Goal: Transaction & Acquisition: Purchase product/service

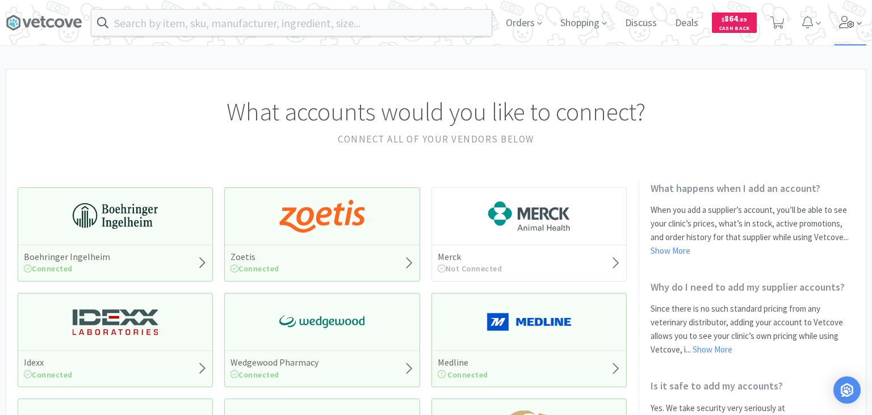
click at [847, 32] on span at bounding box center [850, 22] width 32 height 45
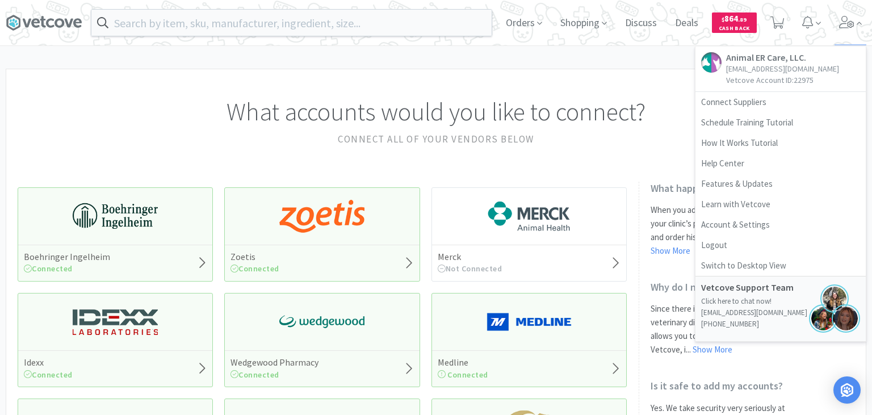
click at [566, 85] on div "What accounts would you like to connect? Connect all of your vendors below" at bounding box center [435, 114] width 859 height 90
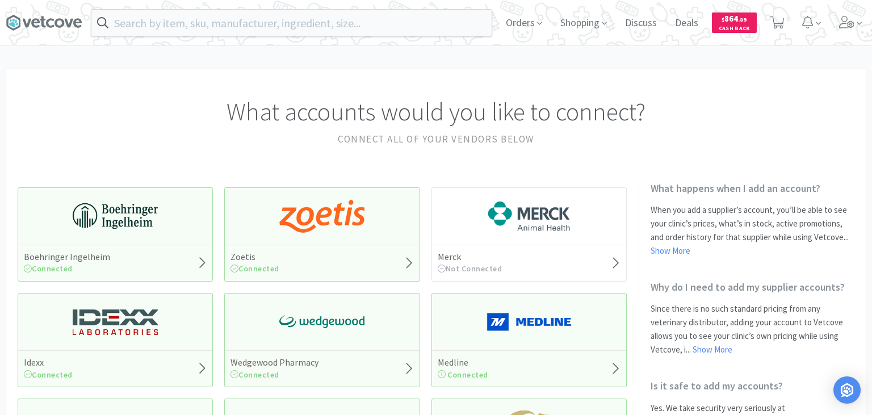
click at [591, 82] on div "What accounts would you like to connect? Connect all of your vendors below" at bounding box center [435, 114] width 859 height 90
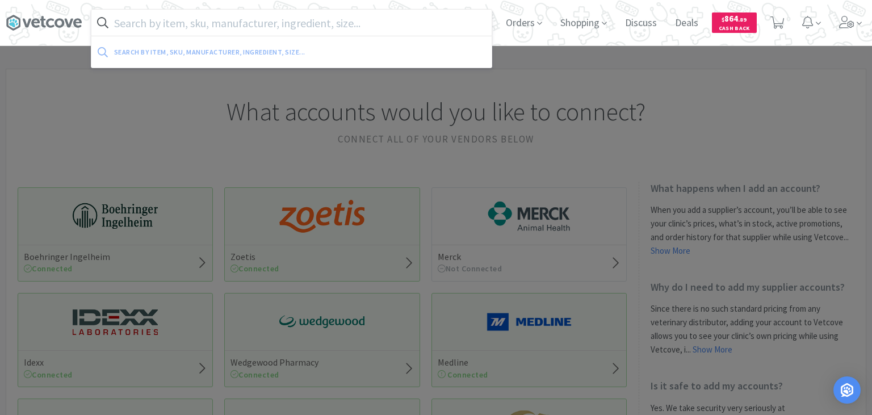
click at [299, 26] on input "text" at bounding box center [291, 23] width 400 height 26
paste input "113678"
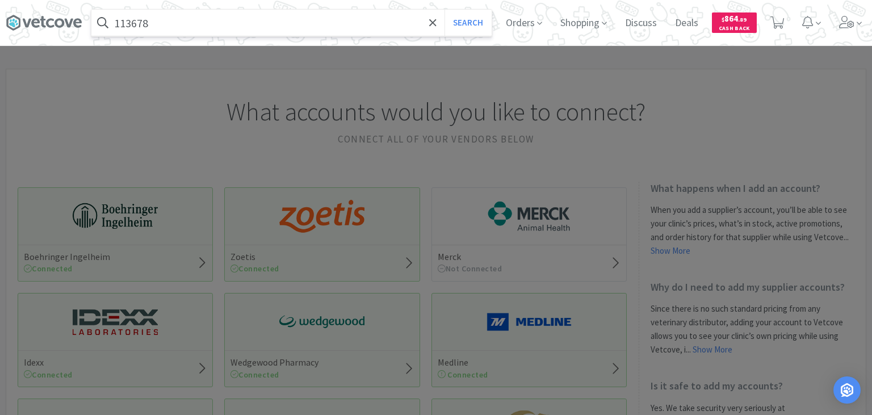
type input "113678"
click at [444, 10] on button "Search" at bounding box center [467, 23] width 47 height 26
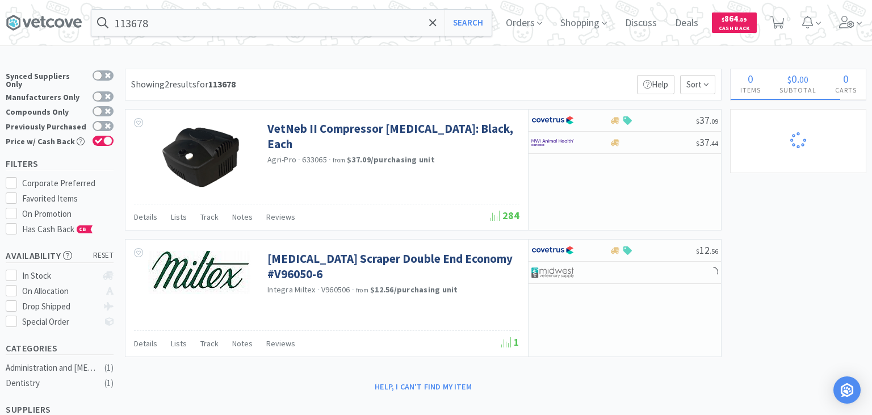
click at [578, 82] on div "Showing 2 results for 113678 Filters Help Sort" at bounding box center [423, 85] width 597 height 32
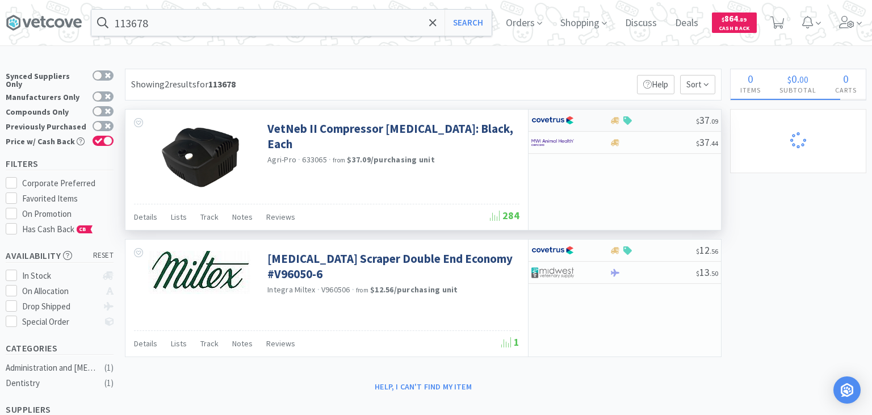
click at [641, 116] on div at bounding box center [652, 120] width 87 height 9
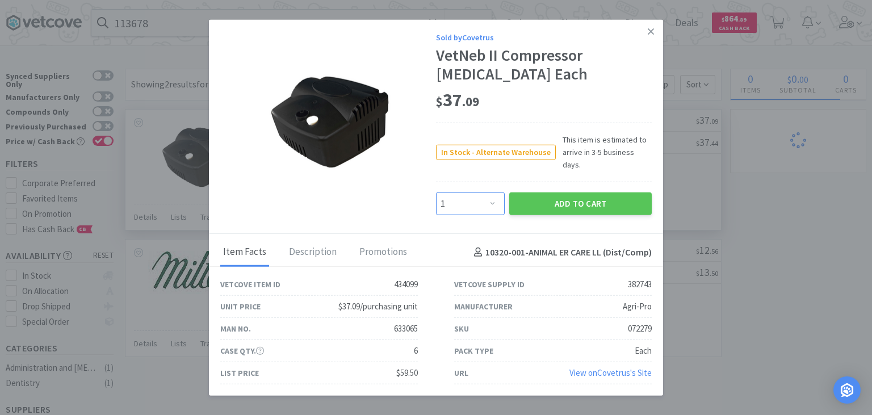
click at [436, 192] on select "Enter Quantity 1 2 3 4 5 6 7 8 9 10 11 12 13 14 15 16 17 18 19 20 Enter Quantity" at bounding box center [470, 203] width 69 height 23
select select "2"
click option "2" at bounding box center [0, 0] width 0 height 0
click at [644, 322] on div "072279" at bounding box center [640, 329] width 24 height 14
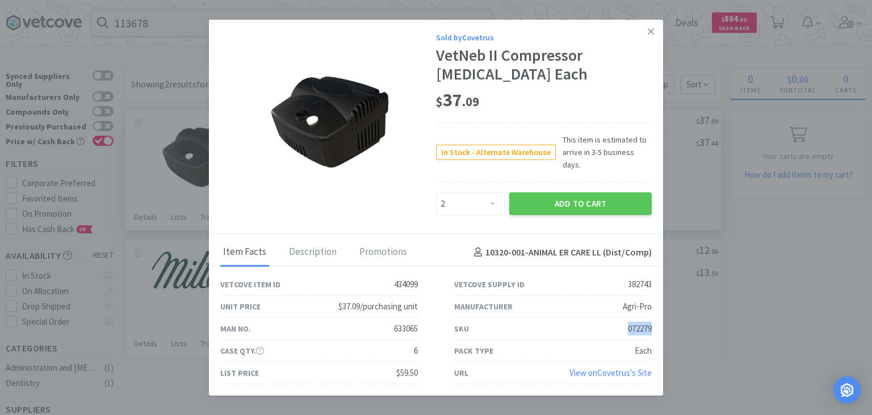
copy div "072279"
click at [612, 201] on button "Add to Cart" at bounding box center [580, 203] width 142 height 23
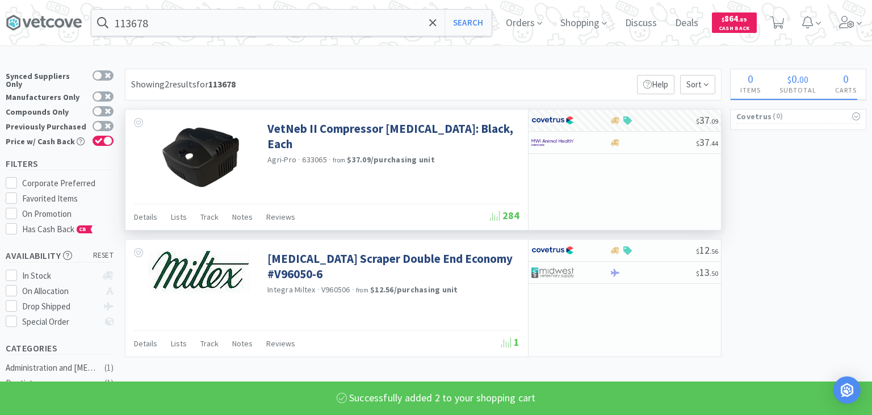
select select "2"
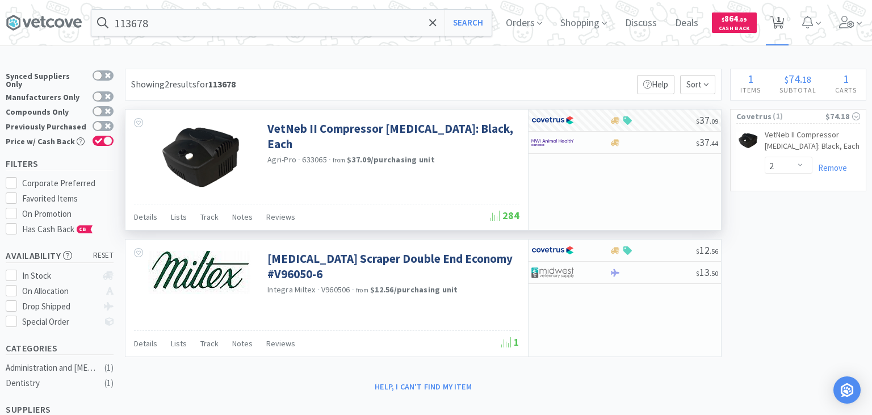
click at [778, 19] on span "1" at bounding box center [778, 19] width 4 height 45
select select "2"
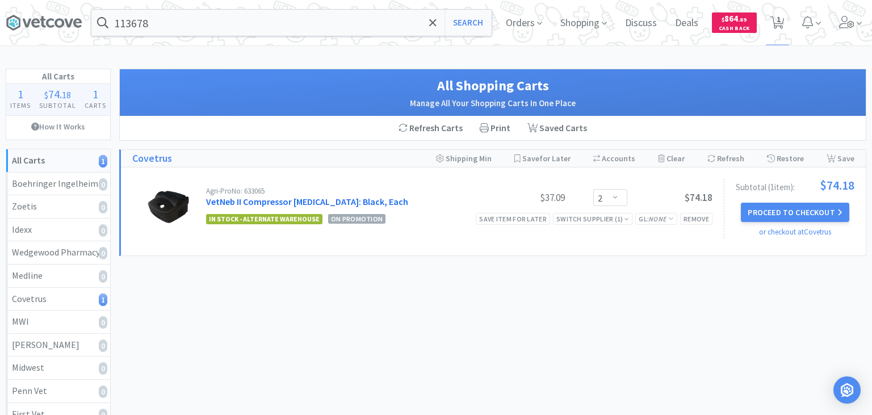
click at [302, 202] on link "VetNeb II Compressor Nebulizer: Black, Each" at bounding box center [307, 201] width 202 height 11
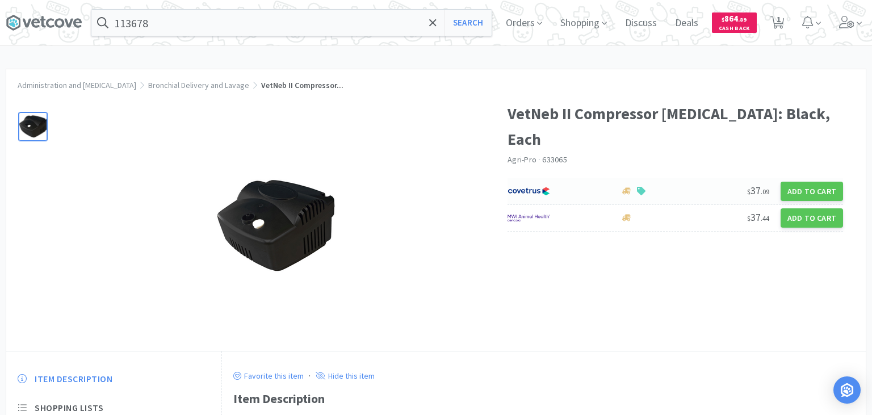
click at [695, 178] on div "$ 37 . 09 Add to Cart" at bounding box center [674, 191] width 335 height 27
select select "1"
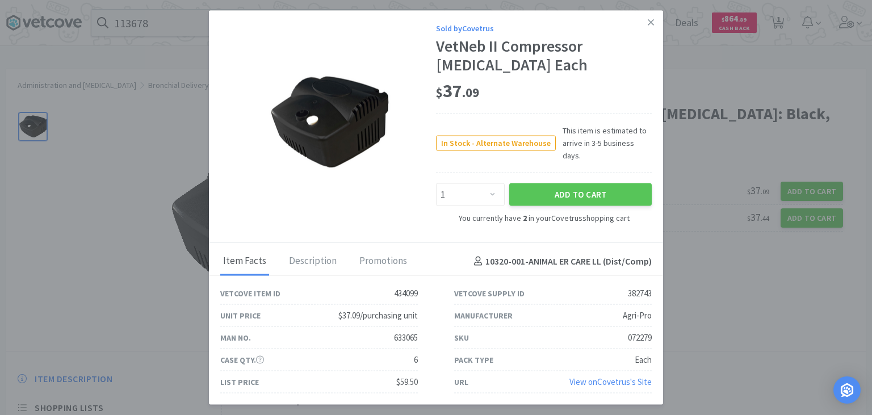
click at [636, 333] on div "072279" at bounding box center [640, 338] width 24 height 14
copy div "072279"
click at [650, 27] on icon at bounding box center [651, 22] width 6 height 10
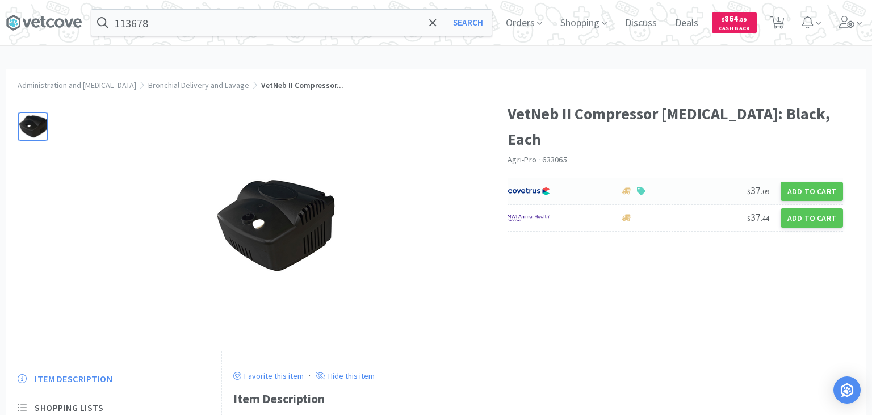
click at [685, 187] on div at bounding box center [665, 191] width 93 height 9
select select "1"
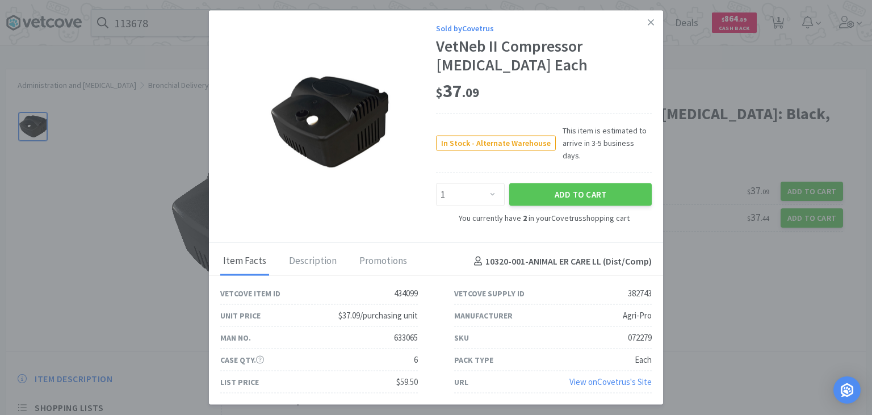
click at [639, 334] on div "072279" at bounding box center [640, 338] width 24 height 14
copy div "072279"
click at [646, 23] on link at bounding box center [651, 22] width 20 height 24
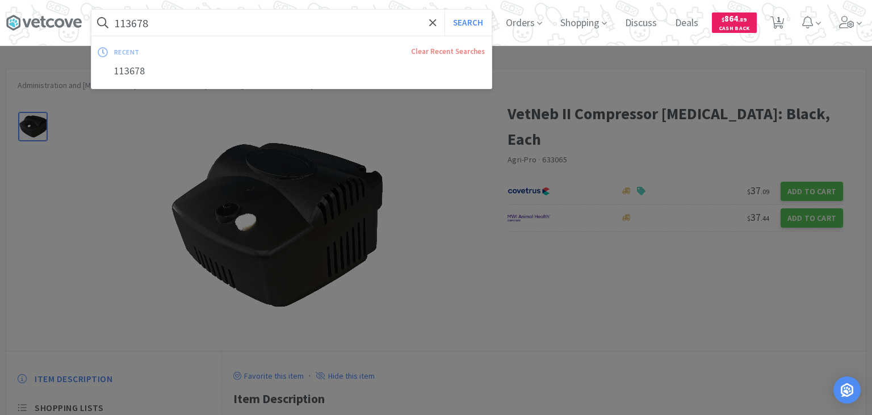
click at [223, 18] on input "113678" at bounding box center [291, 23] width 400 height 26
paste input "Covetrus - 082701 $27.4725"
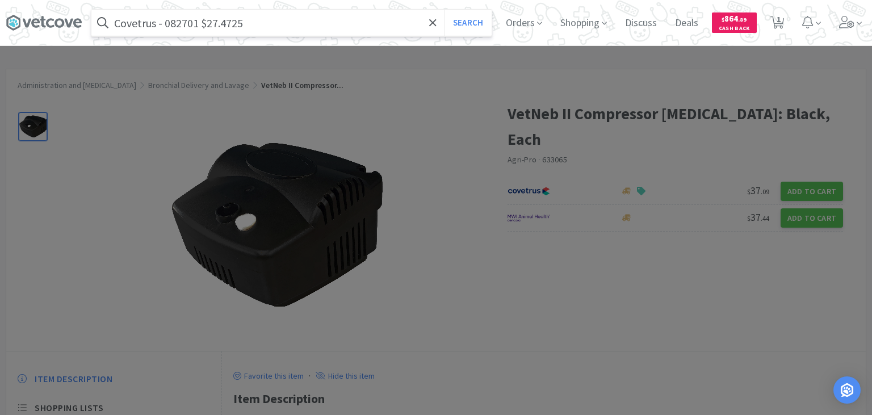
click at [171, 24] on input "Covetrus - 082701 $27.4725" at bounding box center [291, 23] width 400 height 26
paste input "082701"
type input "082701"
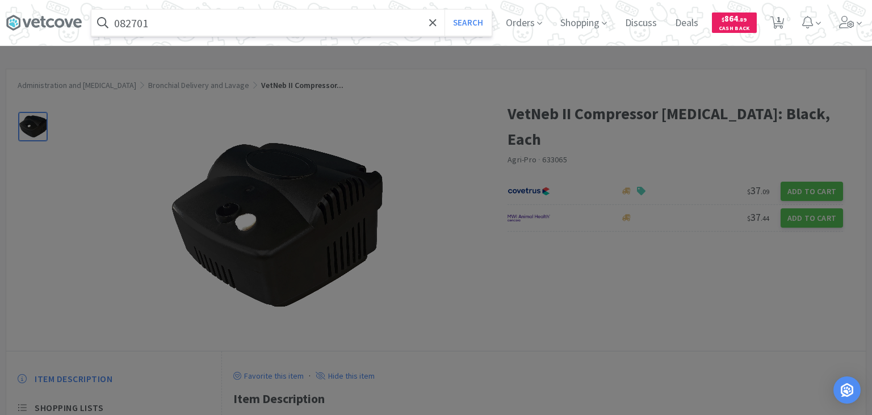
click at [444, 10] on button "Search" at bounding box center [467, 23] width 47 height 26
select select "2"
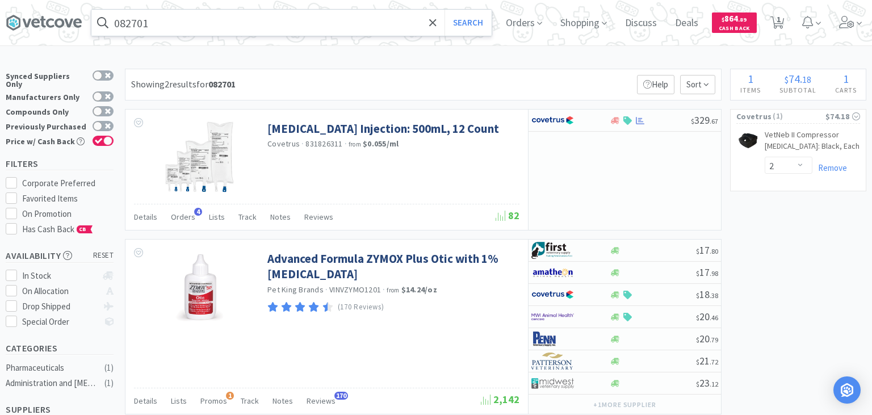
click at [279, 24] on input "082701" at bounding box center [291, 23] width 400 height 26
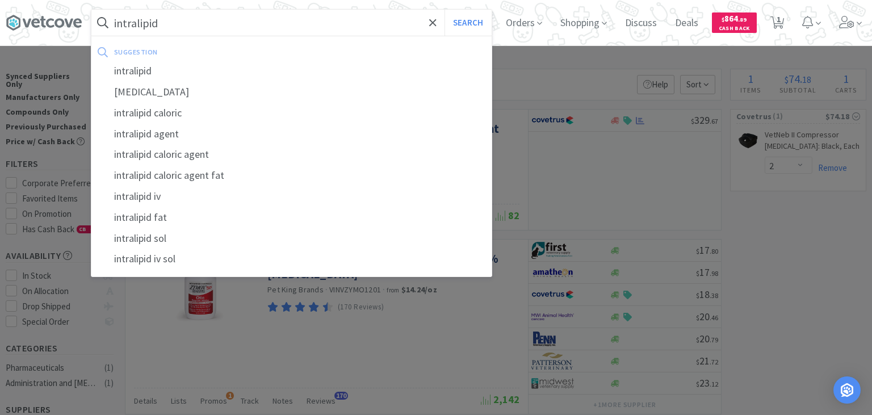
click at [444, 10] on button "Search" at bounding box center [467, 23] width 47 height 26
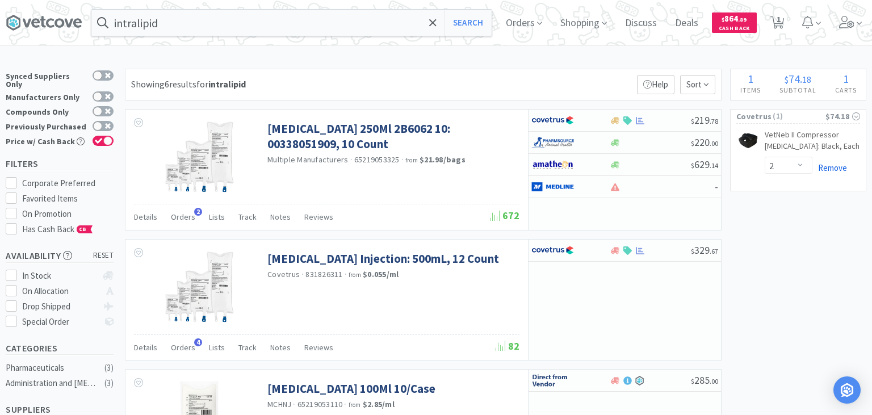
click at [831, 170] on link "Remove" at bounding box center [829, 167] width 35 height 11
click at [323, 20] on input "intralipid" at bounding box center [291, 23] width 400 height 26
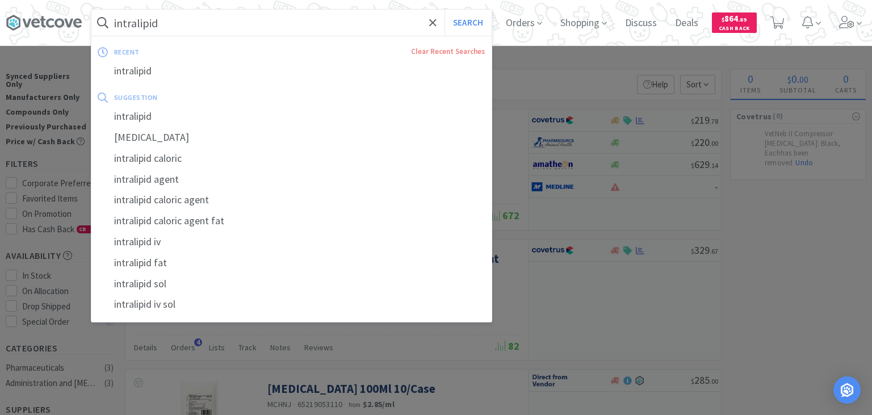
type input "v"
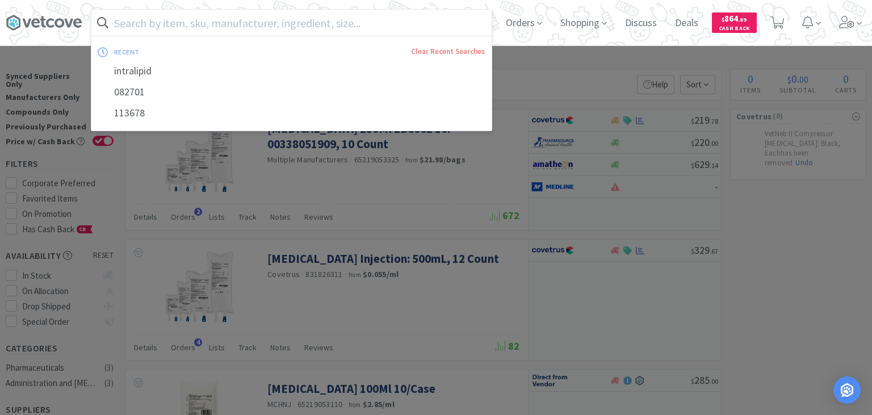
paste input "HCS70004"
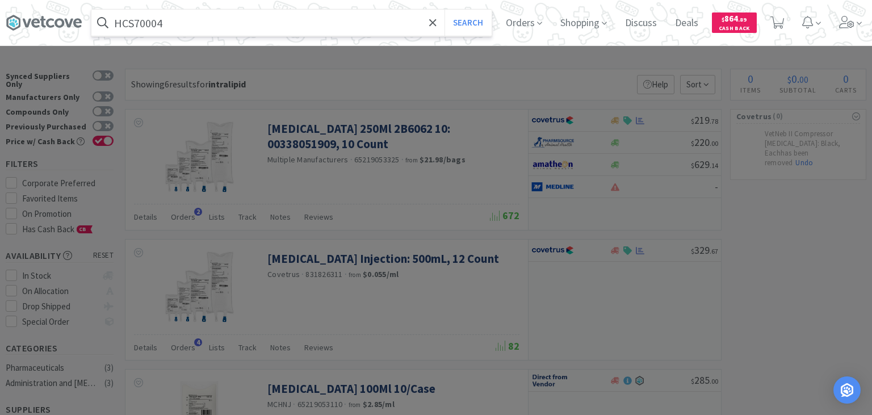
type input "HCS70004"
click at [444, 10] on button "Search" at bounding box center [467, 23] width 47 height 26
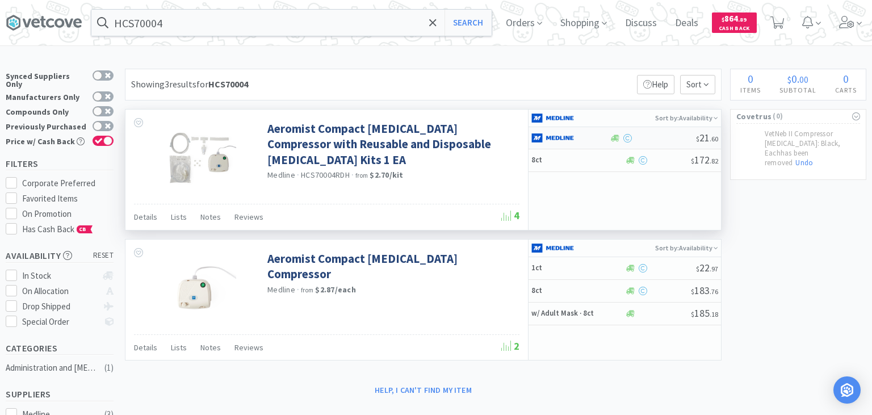
click at [673, 135] on div at bounding box center [652, 138] width 87 height 9
select select "1"
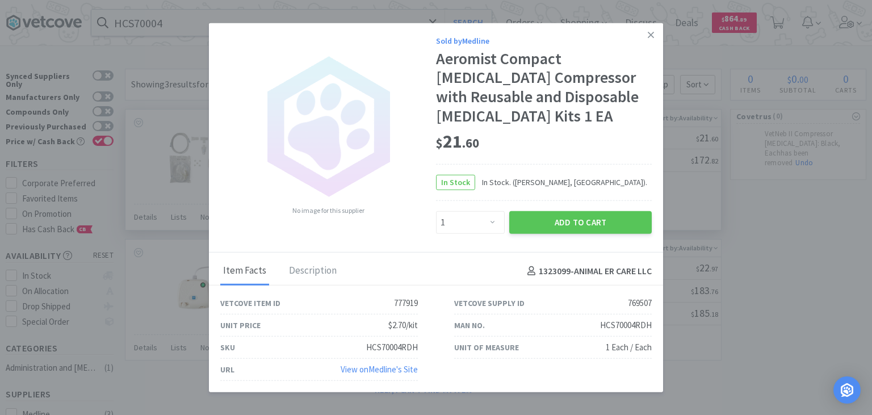
click at [627, 318] on div "HCS70004RDH" at bounding box center [626, 325] width 52 height 14
copy div "HCS70004RDH"
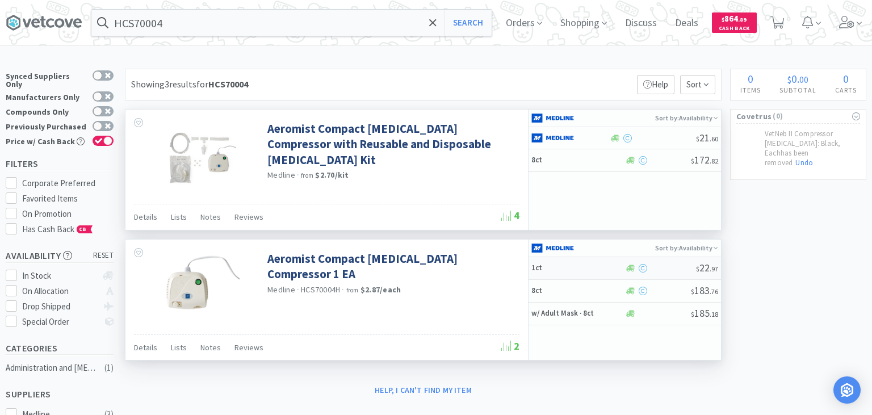
click at [668, 266] on div at bounding box center [661, 268] width 72 height 9
select select "1"
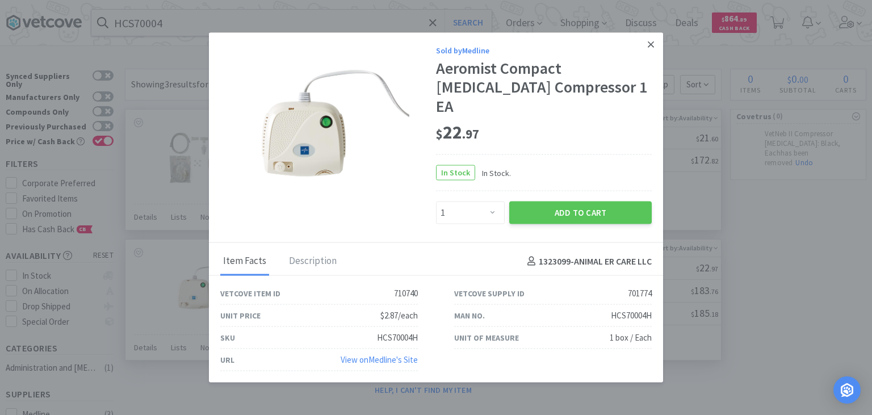
click at [647, 54] on link at bounding box center [651, 44] width 20 height 24
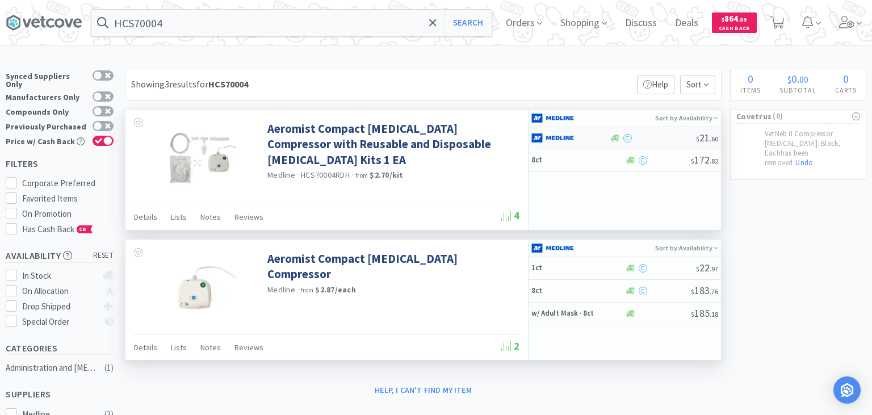
click at [658, 136] on div at bounding box center [652, 138] width 87 height 9
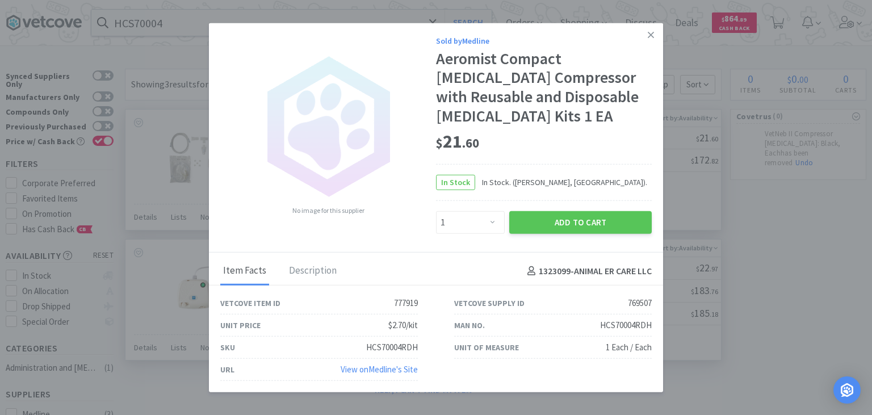
click at [645, 318] on div "HCS70004RDH" at bounding box center [626, 325] width 52 height 14
copy div "HCS70004RDH"
click at [436, 211] on select "Enter Quantity 1 2 3 4 5 6 7 8 9 10 11 12 13 14 15 16 17 18 19 20 Enter Quantity" at bounding box center [470, 222] width 69 height 23
select select "2"
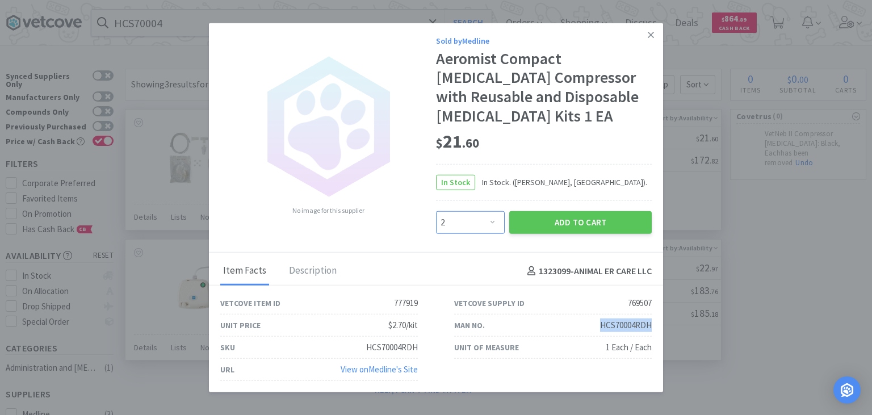
click option "2" at bounding box center [0, 0] width 0 height 0
click at [530, 211] on button "Add to Cart" at bounding box center [580, 222] width 142 height 23
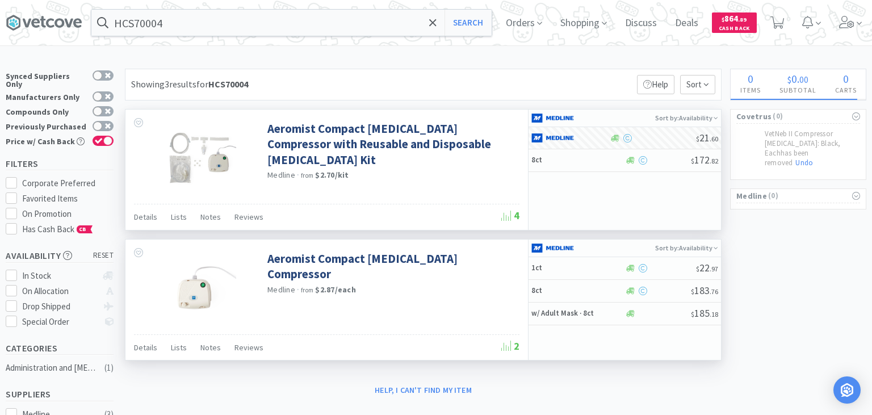
select select "2"
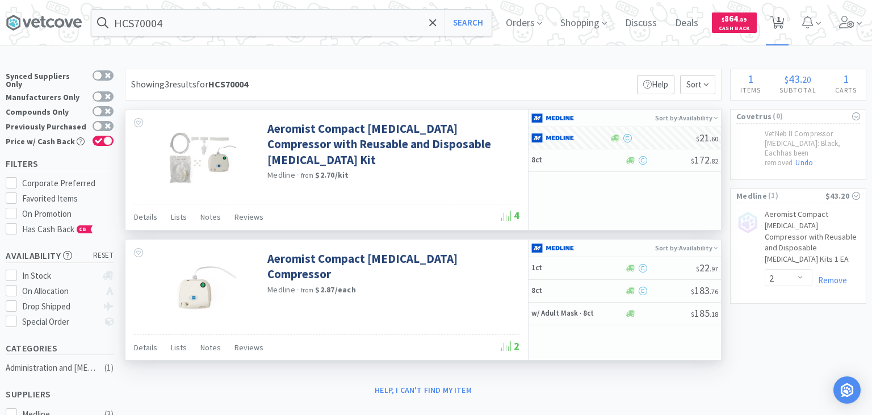
click at [780, 30] on span "1" at bounding box center [778, 19] width 4 height 45
select select "2"
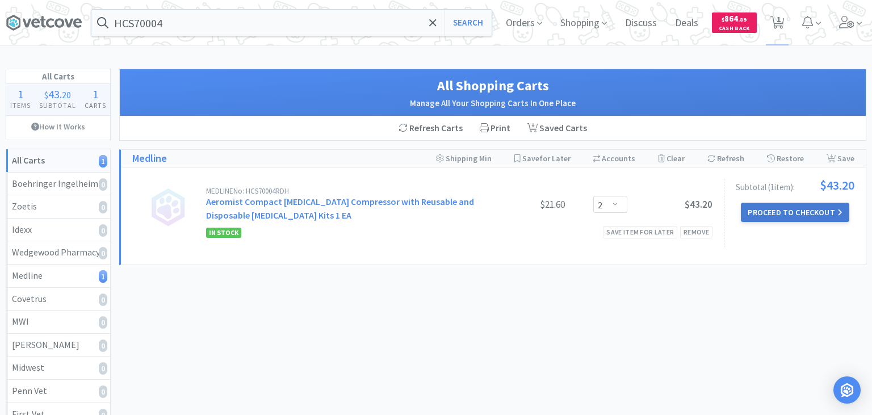
click at [807, 216] on button "Proceed to Checkout" at bounding box center [795, 212] width 108 height 19
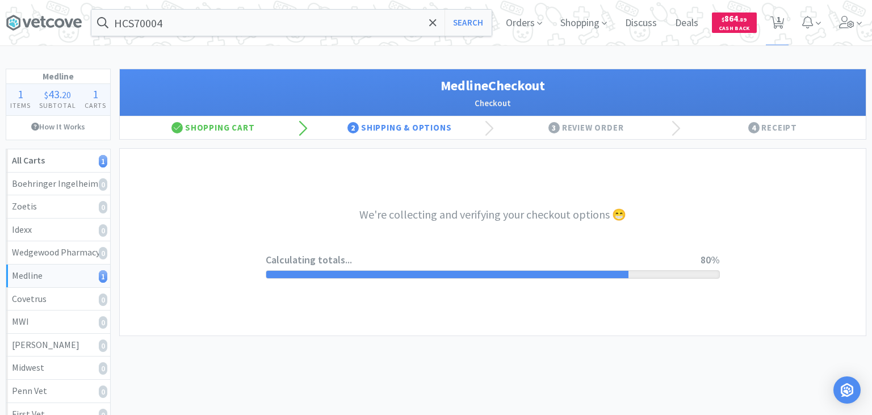
select select "7c1b672e5998c24572f3a1527d01e6d9"
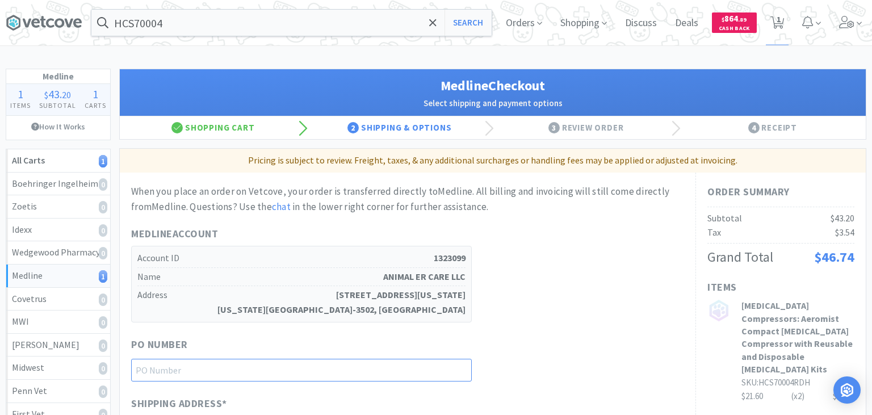
click at [435, 364] on input "text" at bounding box center [301, 370] width 341 height 23
paste input "1145257"
type input "1145257"
click at [616, 337] on div "PO Number 1145257" at bounding box center [407, 359] width 553 height 45
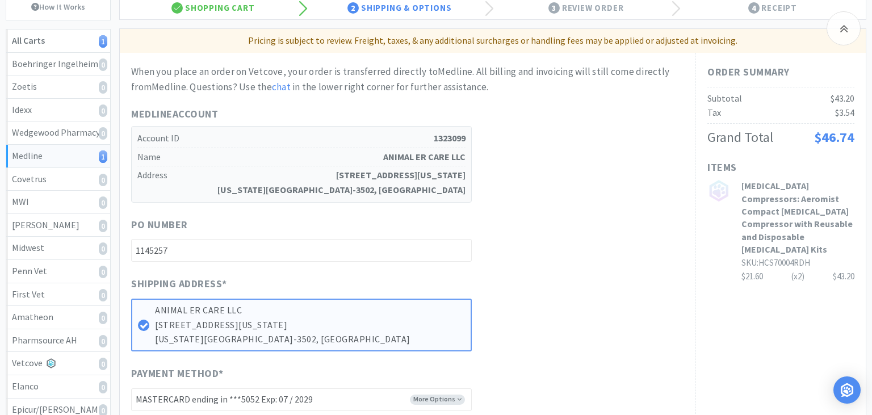
scroll to position [179, 0]
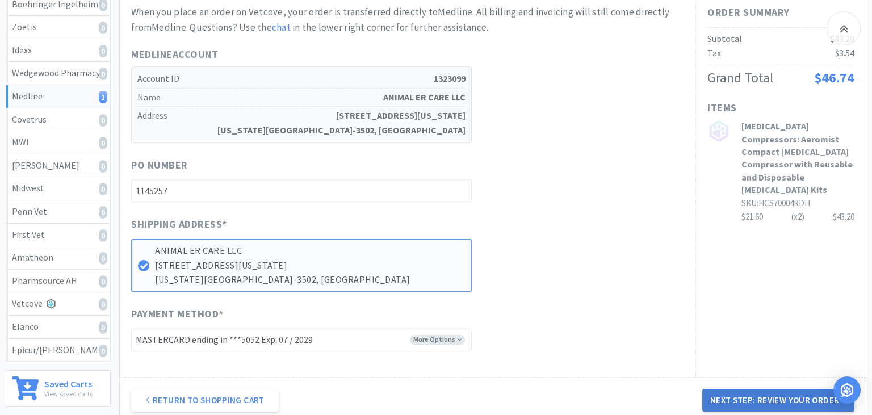
click at [767, 398] on button "Next Step: Review Your Order" at bounding box center [778, 400] width 152 height 23
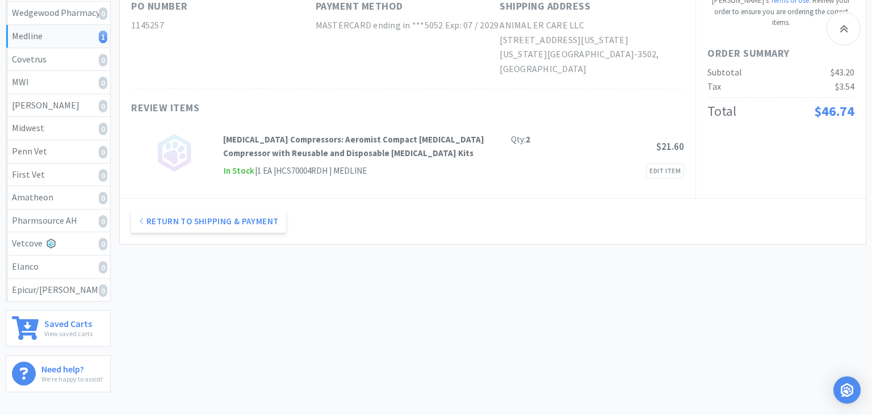
scroll to position [0, 0]
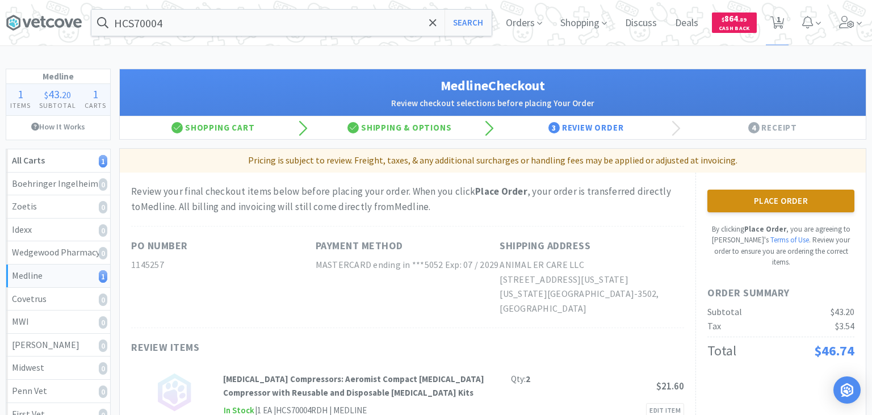
click at [730, 206] on button "Place Order" at bounding box center [780, 201] width 147 height 23
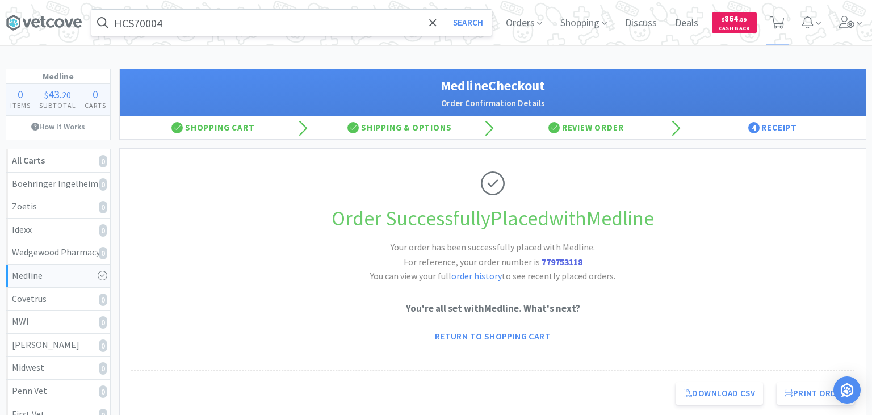
click at [315, 23] on input "HCS70004" at bounding box center [291, 23] width 400 height 26
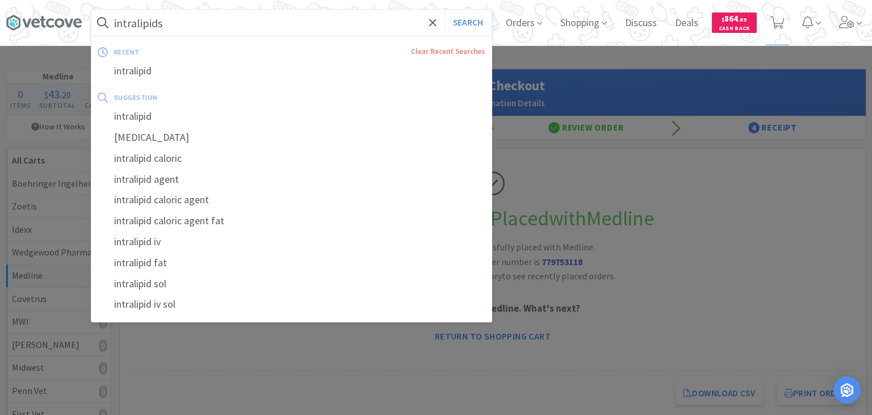
type input "intralipids"
click at [444, 10] on button "Search" at bounding box center [467, 23] width 47 height 26
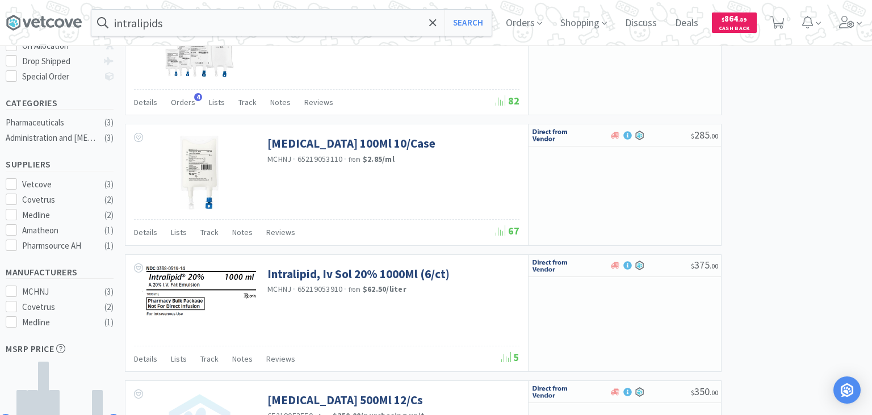
scroll to position [533, 0]
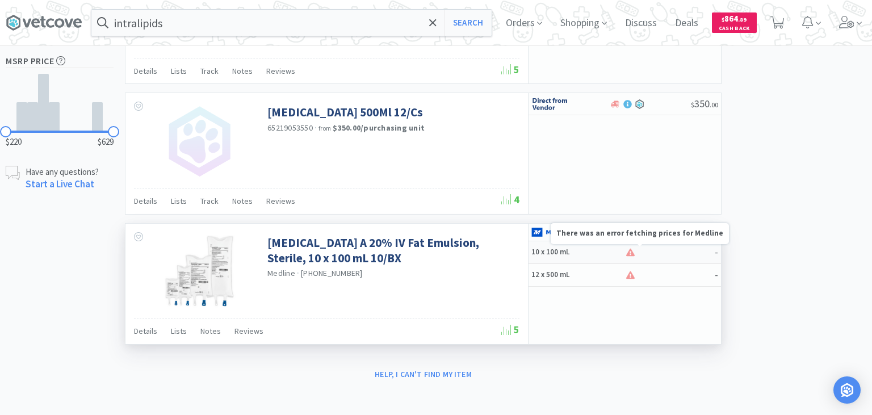
click at [631, 251] on icon at bounding box center [630, 251] width 9 height 7
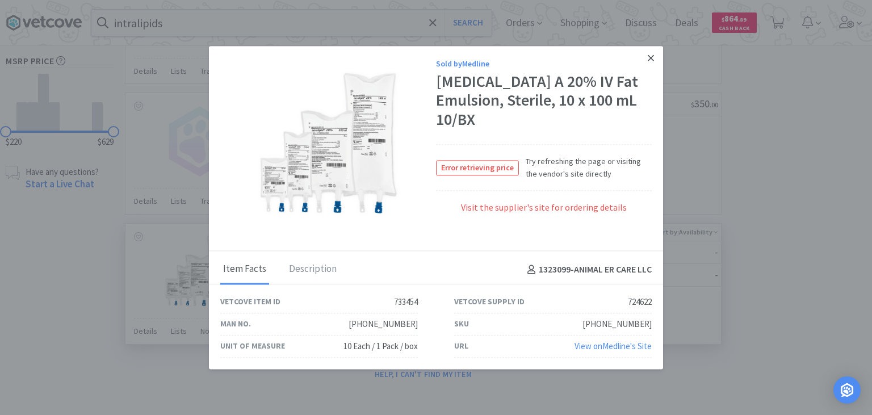
click at [644, 60] on link at bounding box center [651, 58] width 20 height 24
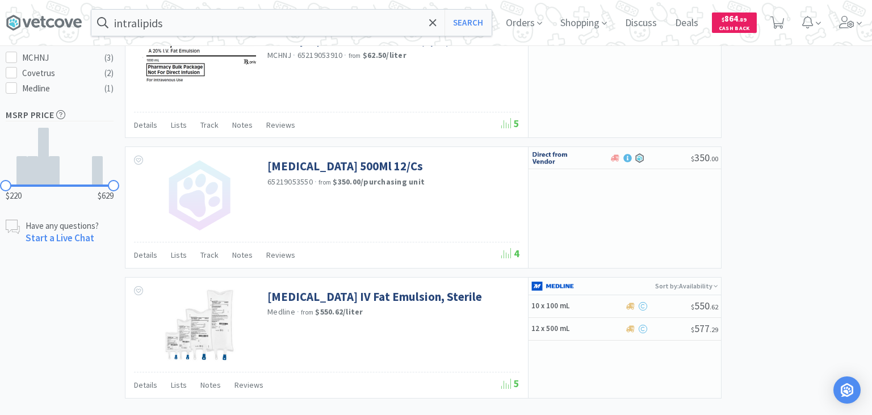
scroll to position [533, 0]
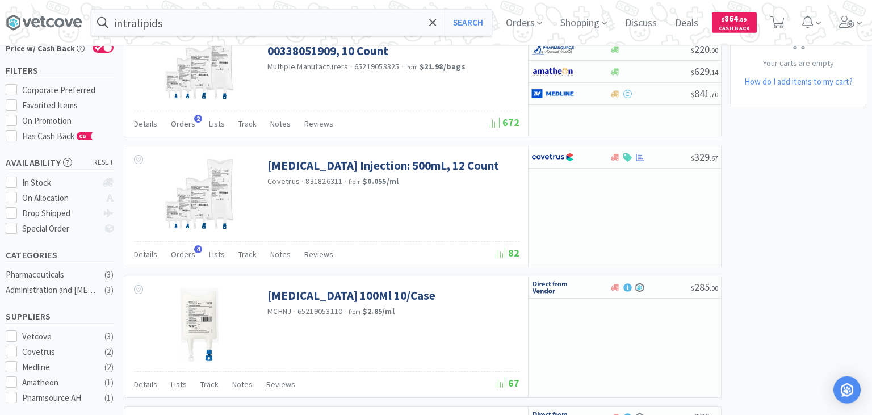
scroll to position [0, 0]
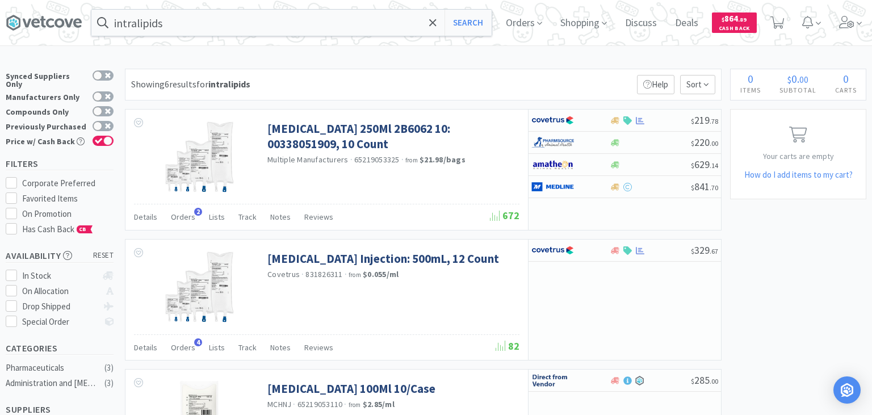
click at [257, 22] on input "intralipids" at bounding box center [291, 23] width 400 height 26
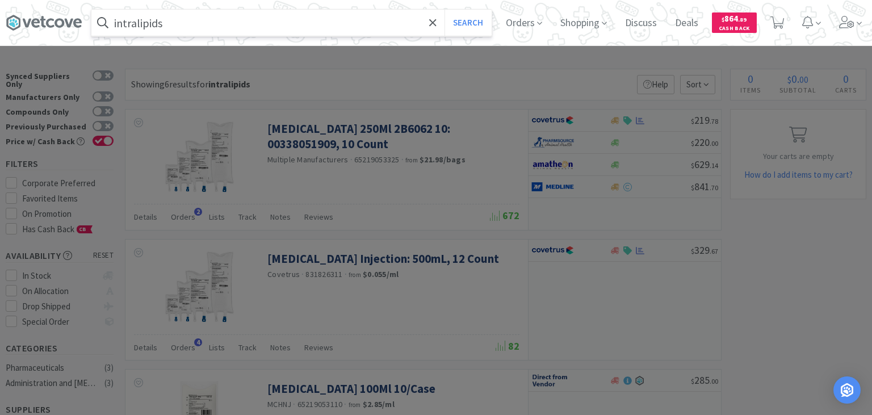
paste input "021881"
type input "021881"
click at [444, 10] on button "Search" at bounding box center [467, 23] width 47 height 26
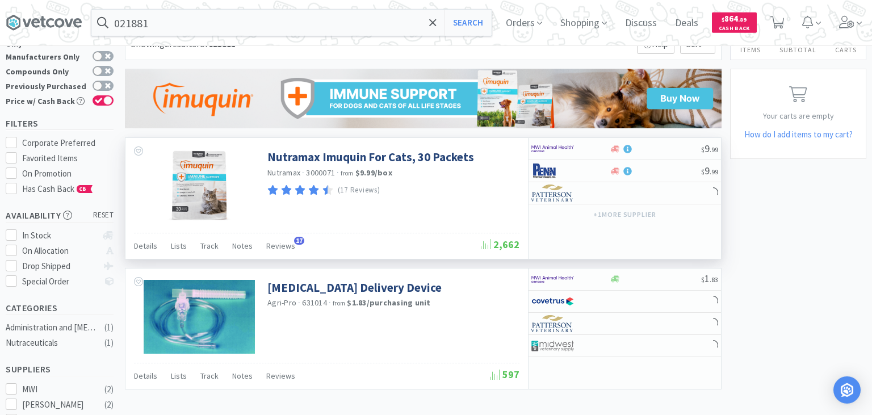
scroll to position [60, 0]
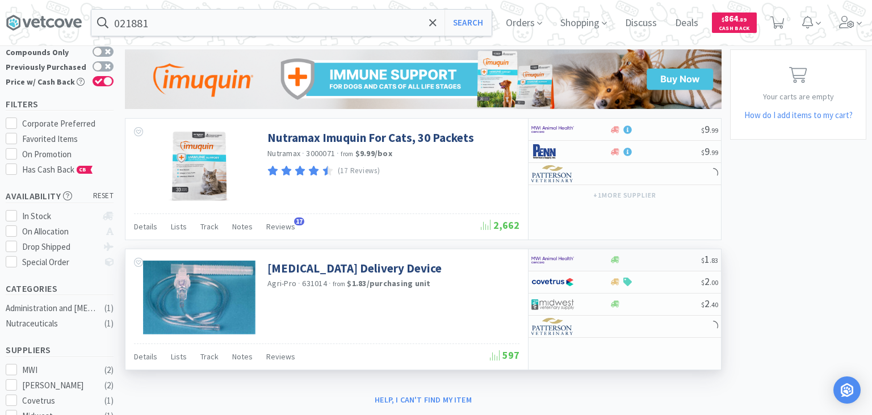
click at [661, 262] on div at bounding box center [655, 259] width 92 height 9
select select "1"
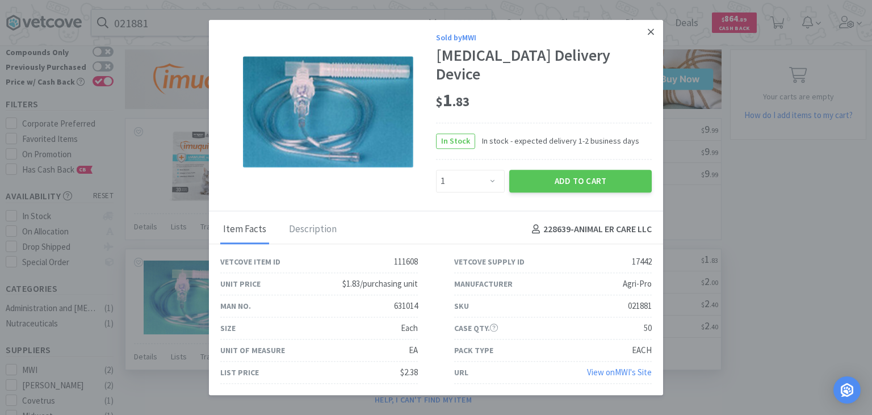
click at [654, 39] on link at bounding box center [651, 32] width 20 height 24
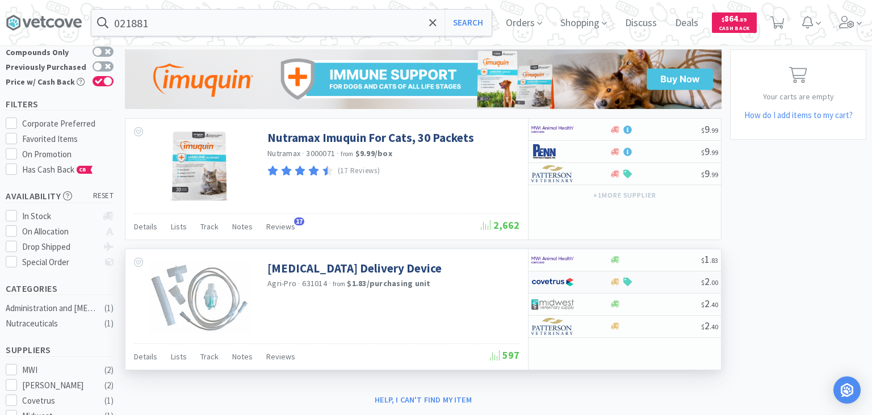
click at [653, 279] on div at bounding box center [655, 282] width 92 height 9
select select "1"
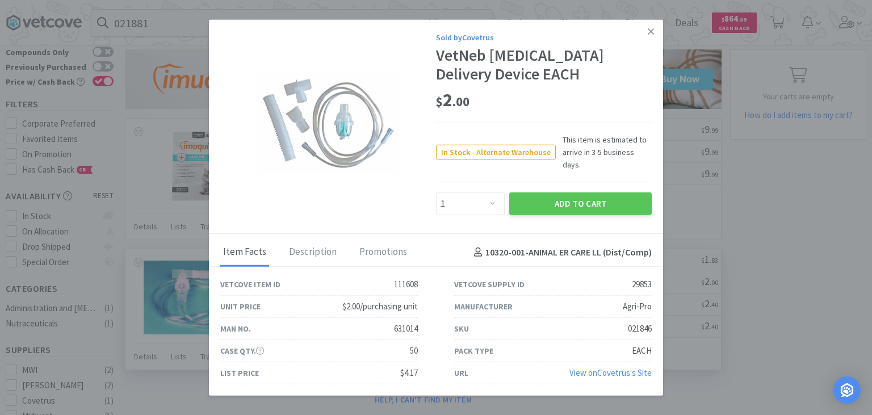
click at [636, 324] on div "021846" at bounding box center [640, 329] width 24 height 14
copy div "021846"
click at [656, 40] on link at bounding box center [651, 31] width 20 height 24
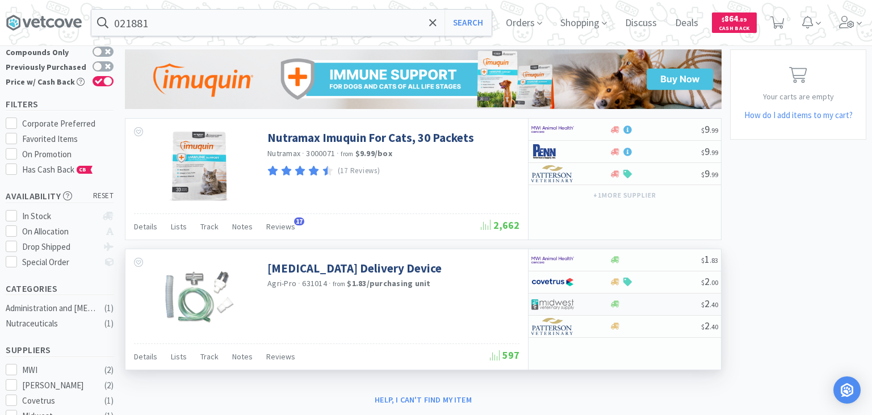
click at [671, 300] on div at bounding box center [655, 304] width 92 height 9
select select "1"
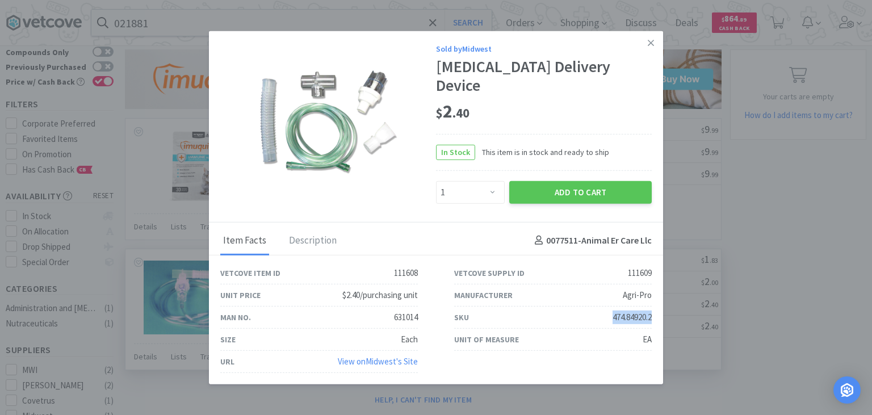
drag, startPoint x: 646, startPoint y: 310, endPoint x: 606, endPoint y: 310, distance: 39.7
click at [606, 310] on div "SKU 474.84920.2" at bounding box center [553, 317] width 198 height 22
copy div "474.84920.2"
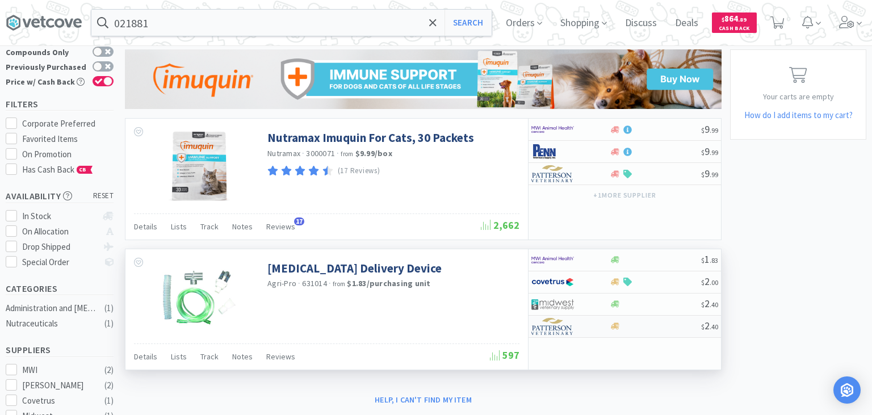
click at [662, 320] on div "$ 2 . 40" at bounding box center [624, 327] width 192 height 22
select select "1"
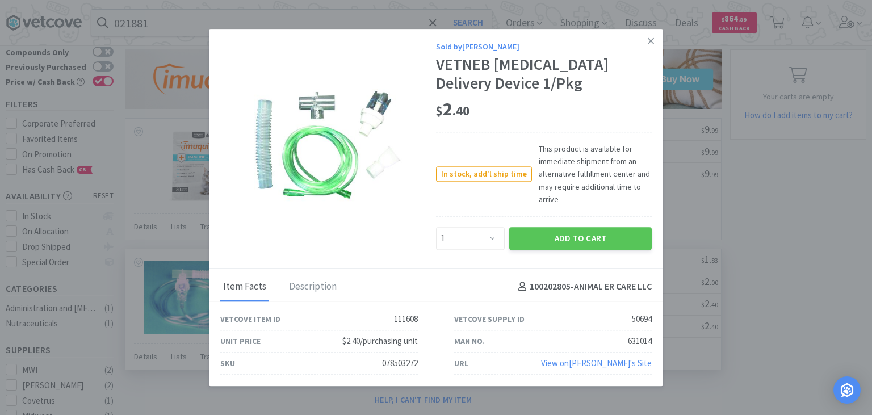
click at [392, 366] on div "078503272" at bounding box center [400, 363] width 36 height 14
copy div "078503272"
click at [650, 46] on icon at bounding box center [651, 41] width 6 height 10
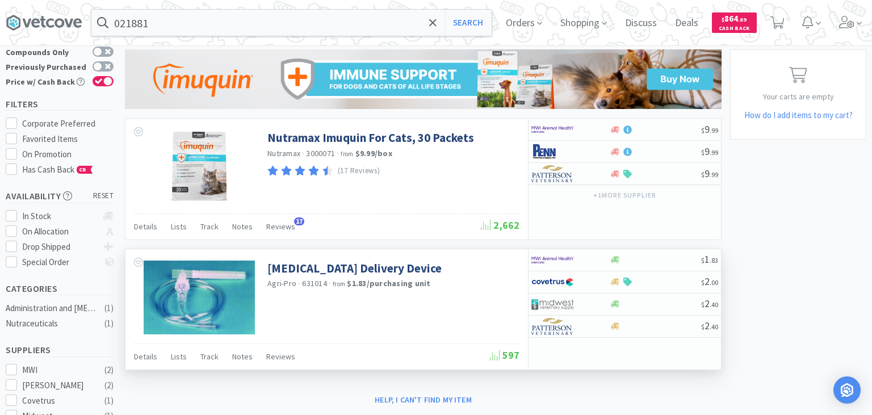
click at [828, 249] on div "× Filter Results Synced Suppliers Only Manufacturers Only Compounds Only Previo…" at bounding box center [436, 337] width 860 height 656
